Goal: Task Accomplishment & Management: Manage account settings

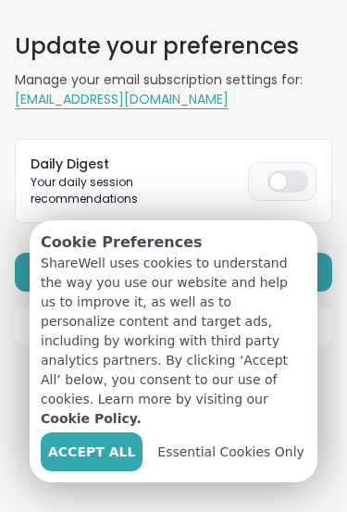
click at [117, 462] on button "Accept All" at bounding box center [92, 451] width 102 height 39
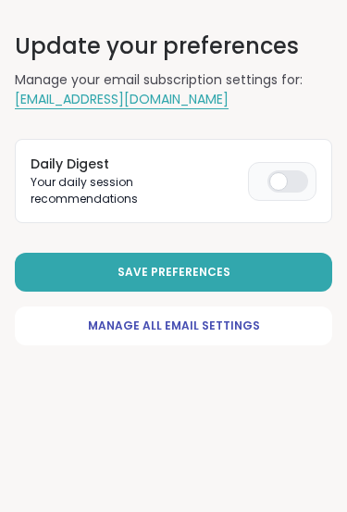
click at [253, 317] on span "Manage All Email Settings" at bounding box center [174, 325] width 172 height 17
click at [283, 253] on button "Save Preferences" at bounding box center [173, 272] width 317 height 39
